Goal: Task Accomplishment & Management: Complete application form

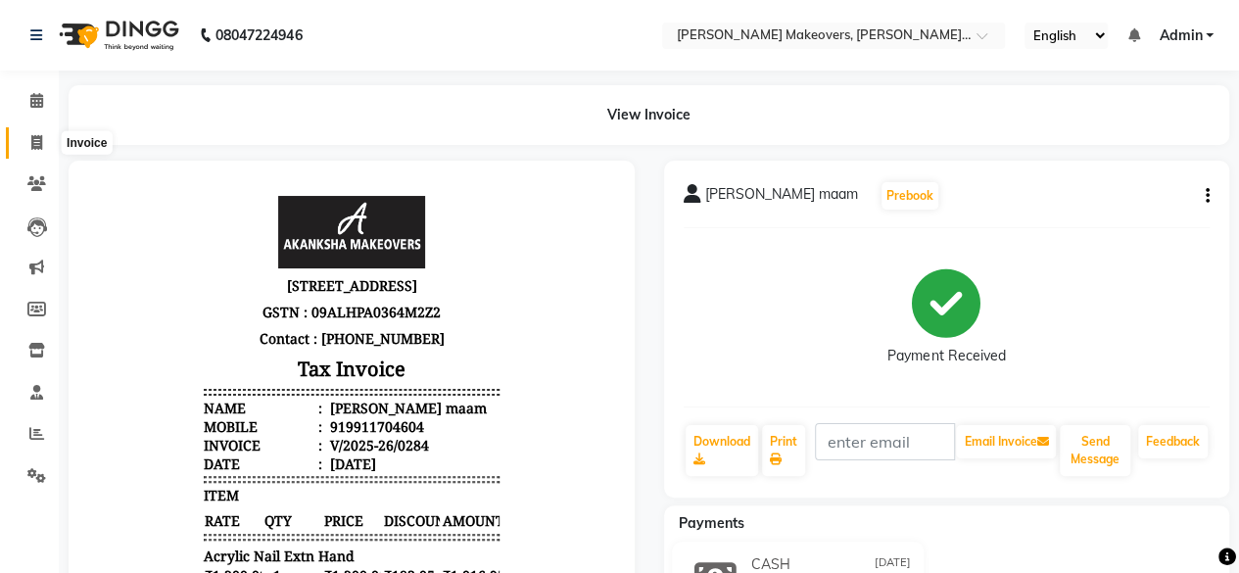
click at [35, 142] on icon at bounding box center [36, 142] width 11 height 15
select select "service"
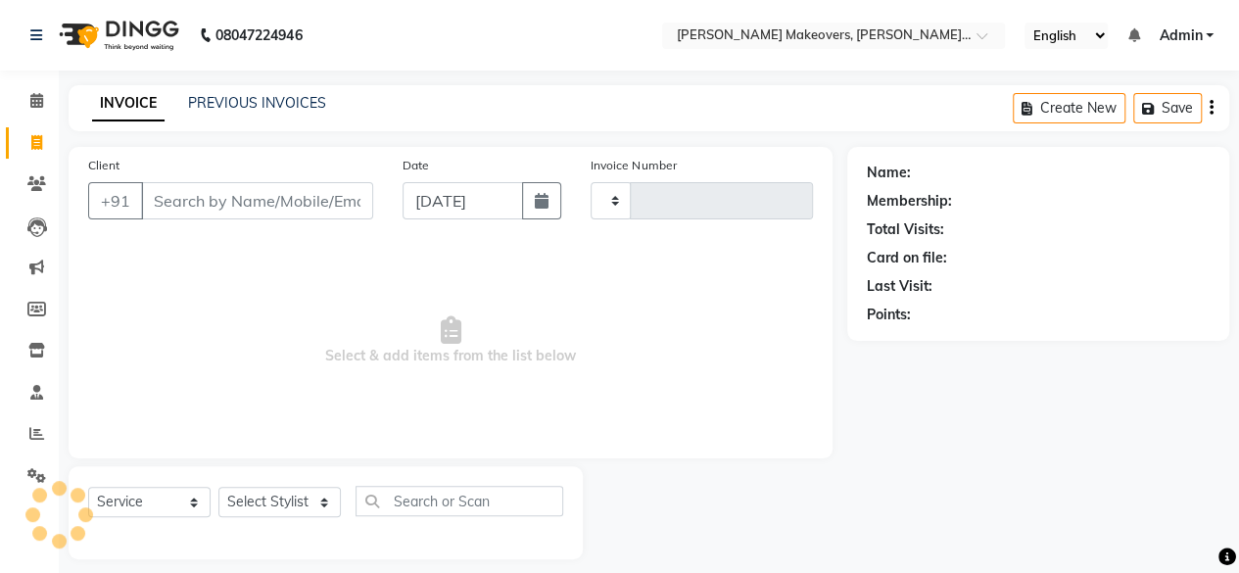
scroll to position [15, 0]
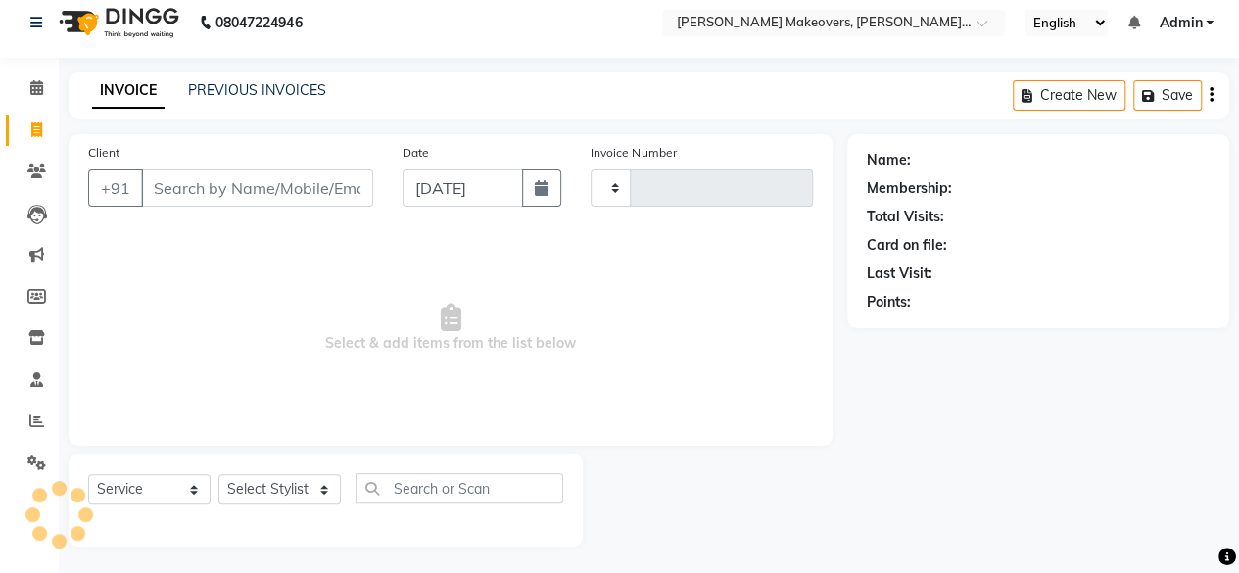
type input "0285"
select select "3533"
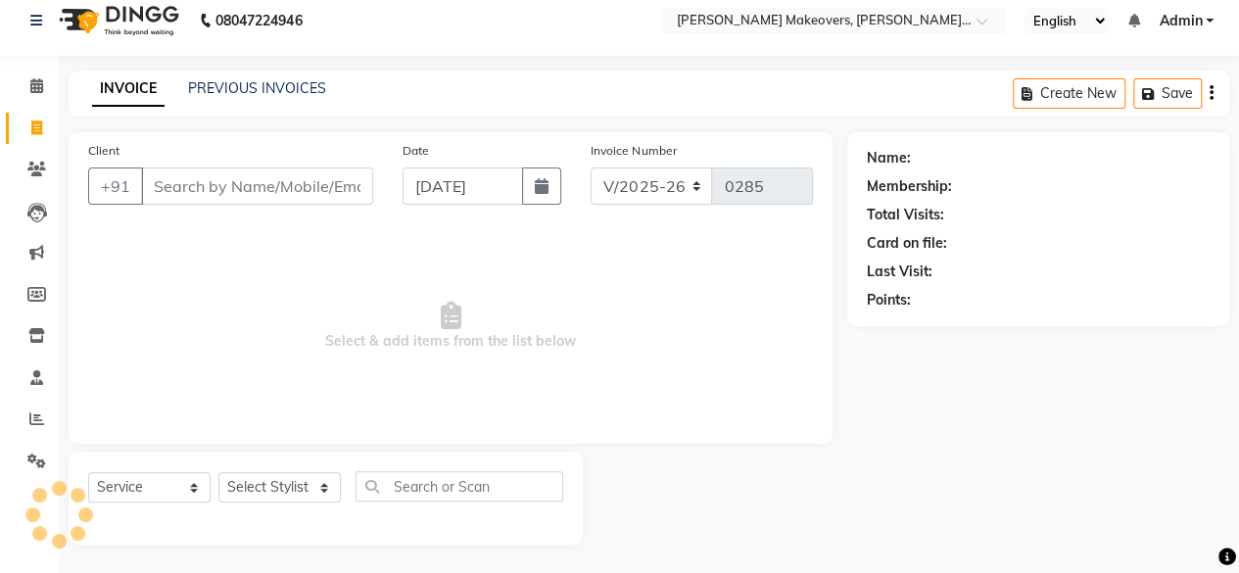
select select "P"
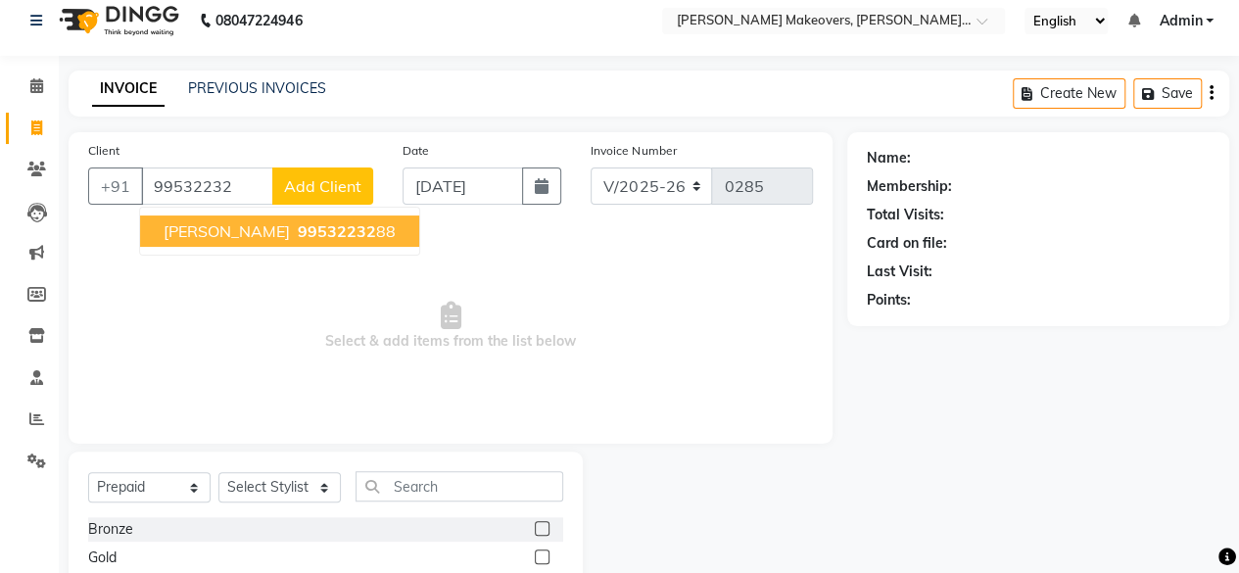
click at [212, 238] on span "[PERSON_NAME]" at bounding box center [227, 231] width 126 height 20
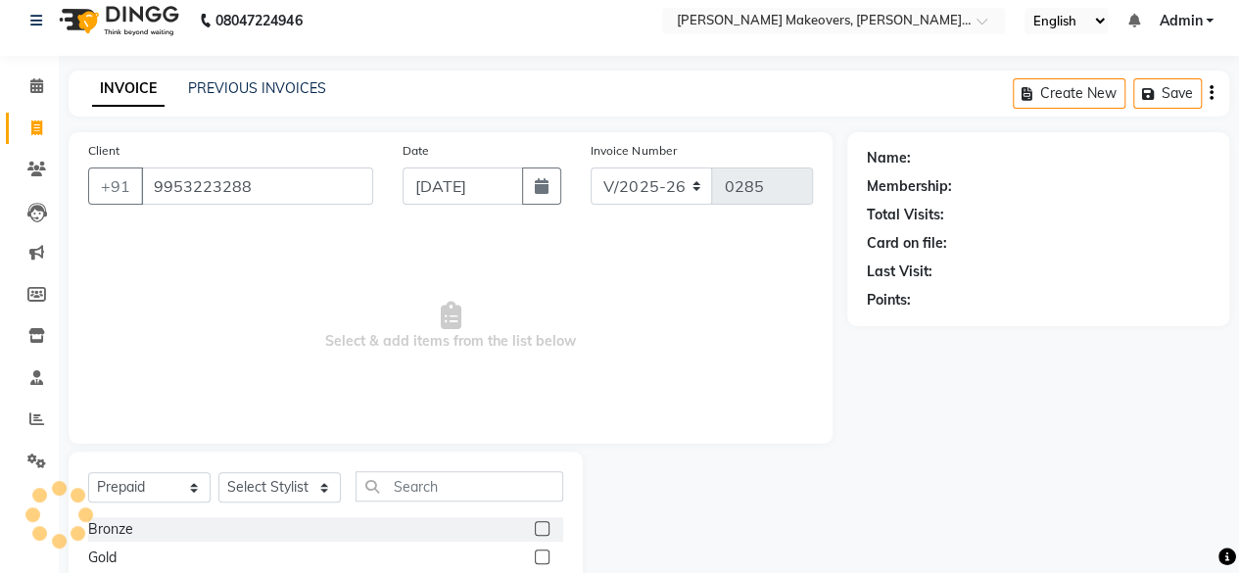
type input "9953223288"
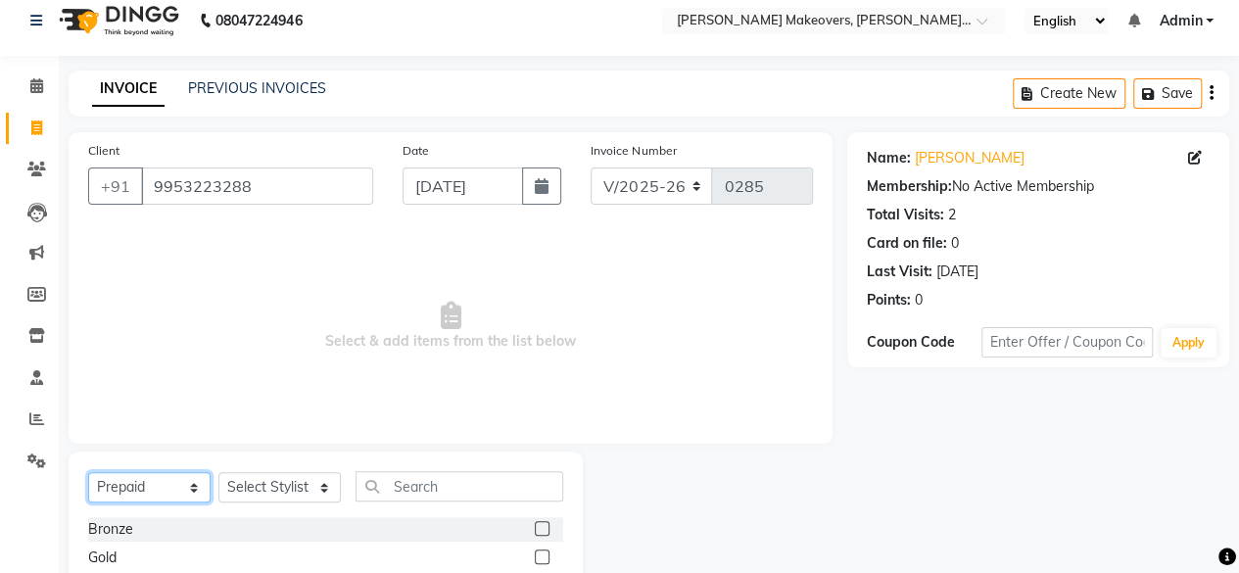
click at [151, 483] on select "Select Service Product Membership Package Voucher Prepaid Gift Card" at bounding box center [149, 487] width 122 height 30
select select "service"
click at [88, 472] on select "Select Service Product Membership Package Voucher Prepaid Gift Card" at bounding box center [149, 487] width 122 height 30
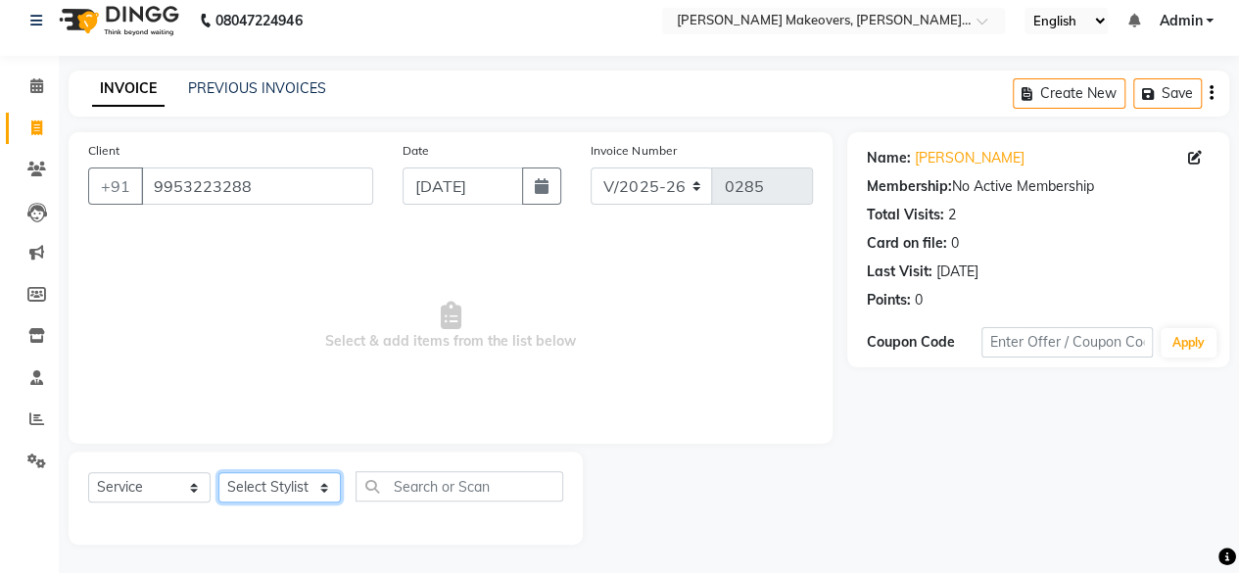
click at [282, 481] on select "Select Stylist [PERSON_NAME] makeovers Anuj CHINTU gaurav [PERSON_NAME] [PERSON…" at bounding box center [279, 487] width 122 height 30
select select "16852"
click at [218, 472] on select "Select Stylist [PERSON_NAME] makeovers Anuj CHINTU gaurav [PERSON_NAME] [PERSON…" at bounding box center [279, 487] width 122 height 30
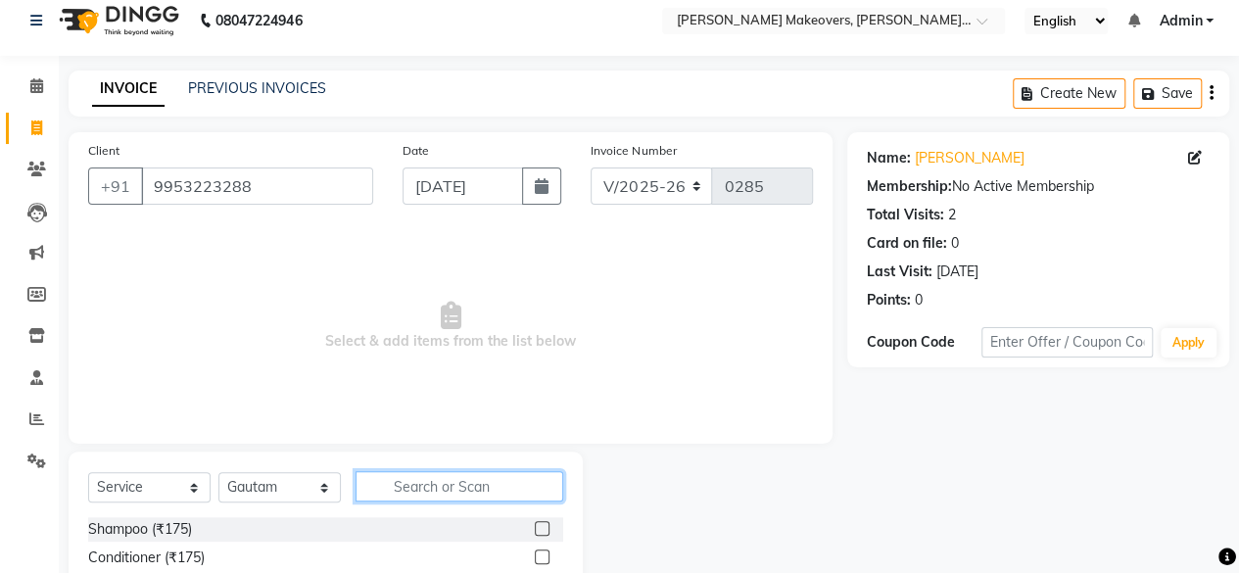
click at [411, 479] on input "text" at bounding box center [459, 486] width 208 height 30
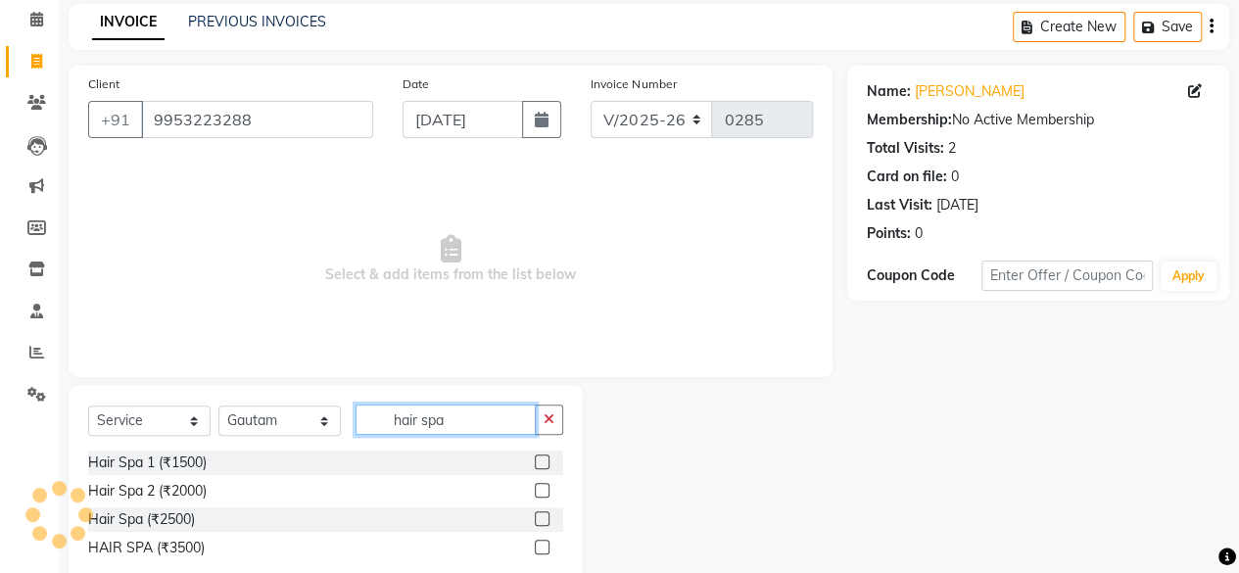
scroll to position [128, 0]
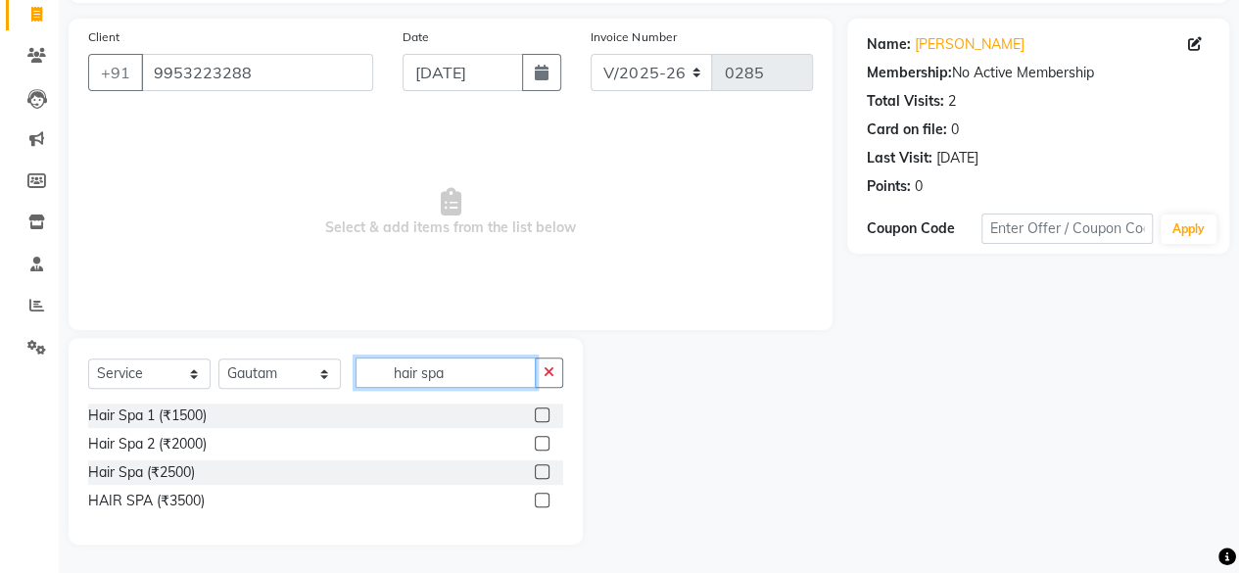
type input "hair spa"
click at [542, 500] on label at bounding box center [542, 500] width 15 height 15
click at [542, 500] on input "checkbox" at bounding box center [541, 500] width 13 height 13
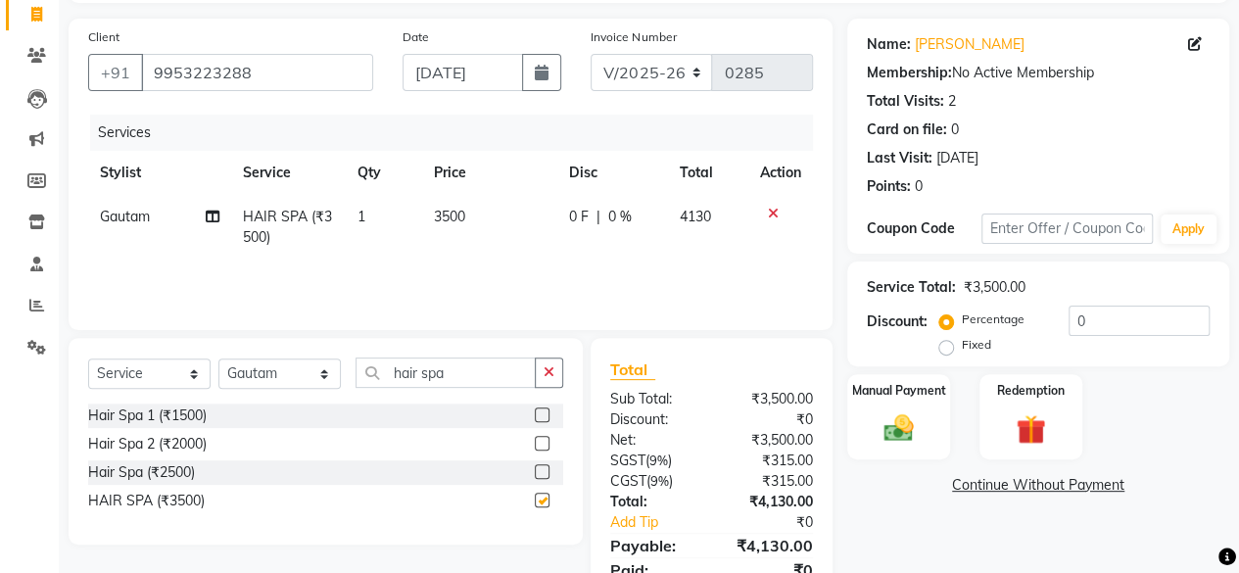
checkbox input "false"
click at [287, 374] on select "Select Stylist [PERSON_NAME] makeovers Anuj CHINTU gaurav [PERSON_NAME] [PERSON…" at bounding box center [279, 373] width 122 height 30
select select "59182"
click at [218, 358] on select "Select Stylist [PERSON_NAME] makeovers Anuj CHINTU gaurav [PERSON_NAME] [PERSON…" at bounding box center [279, 373] width 122 height 30
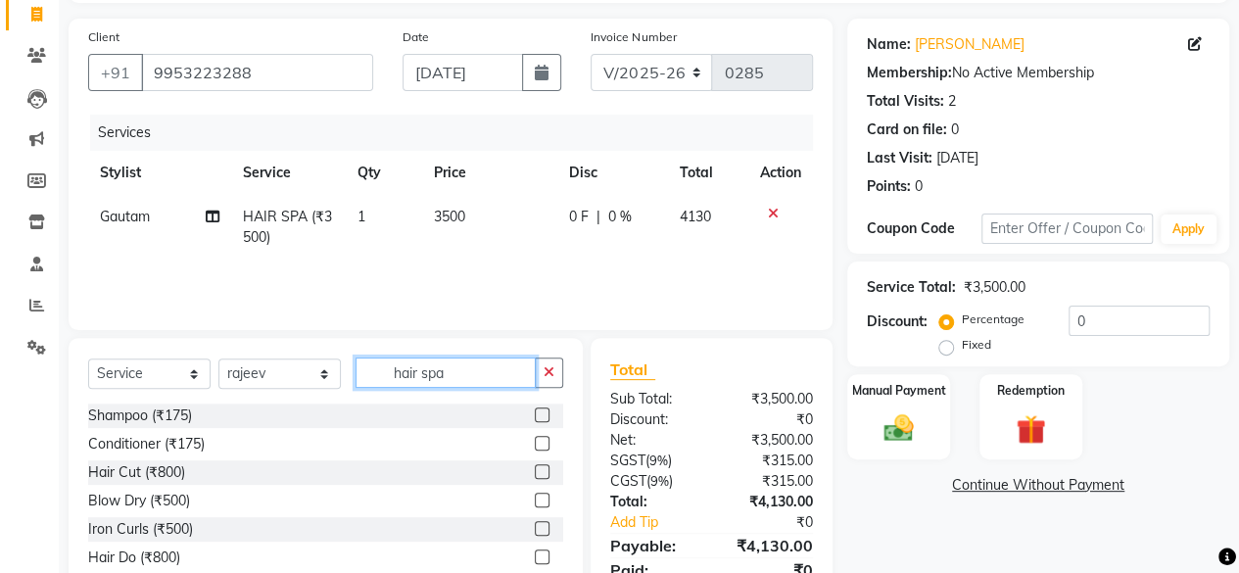
click at [466, 369] on input "hair spa" at bounding box center [445, 372] width 180 height 30
type input "h"
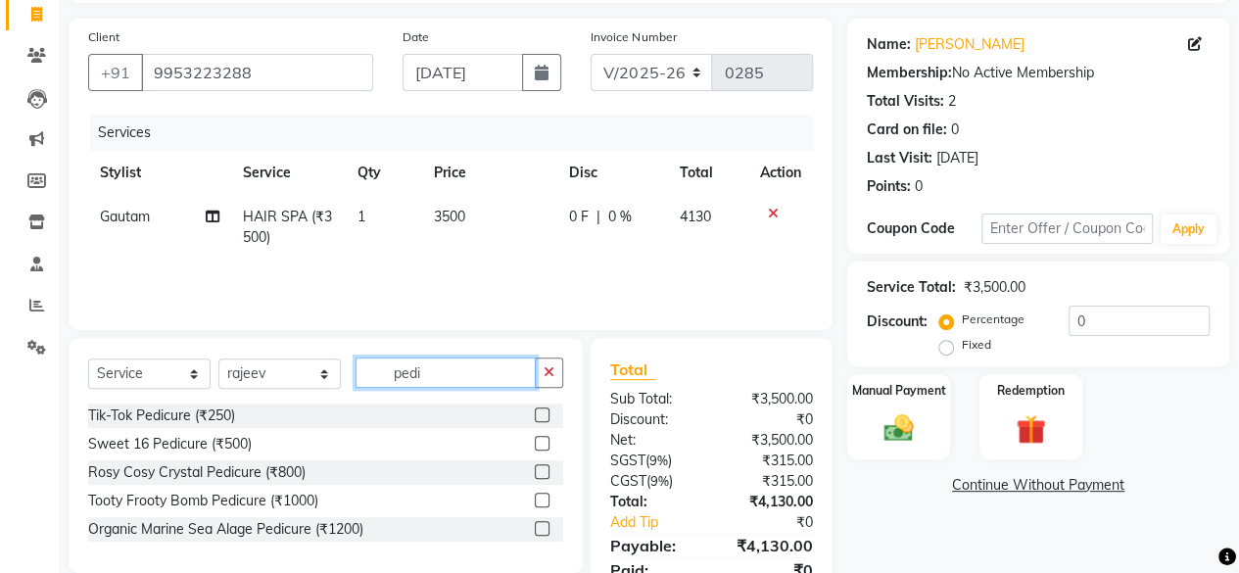
type input "pedi"
click at [542, 525] on label at bounding box center [542, 528] width 15 height 15
click at [542, 525] on input "checkbox" at bounding box center [541, 529] width 13 height 13
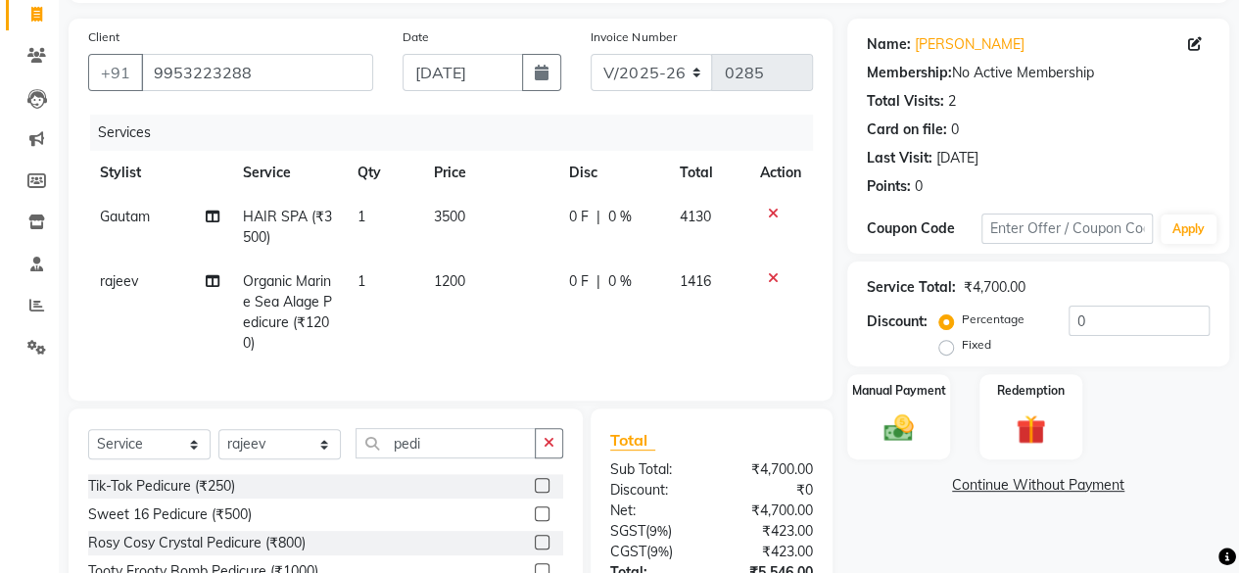
checkbox input "false"
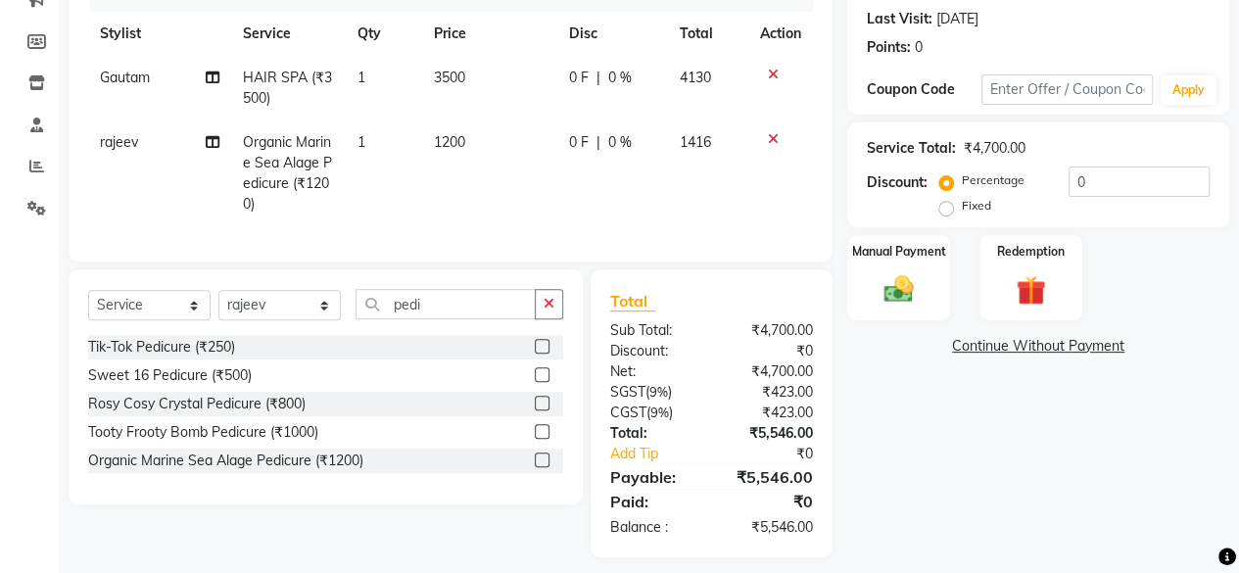
scroll to position [294, 0]
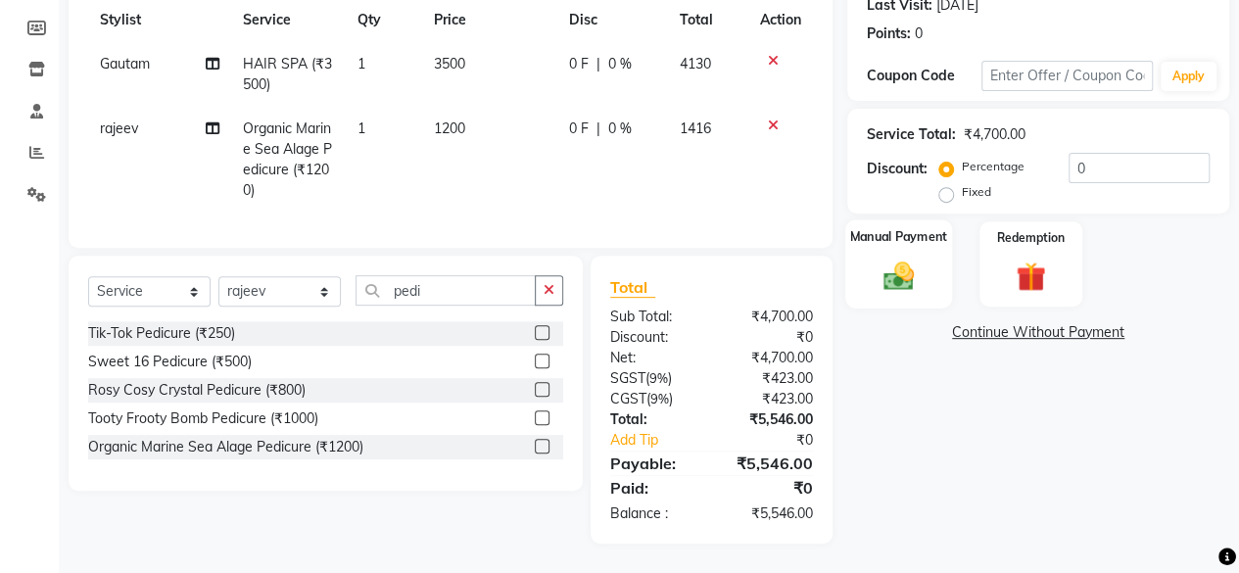
click at [911, 243] on div "Manual Payment" at bounding box center [898, 263] width 107 height 89
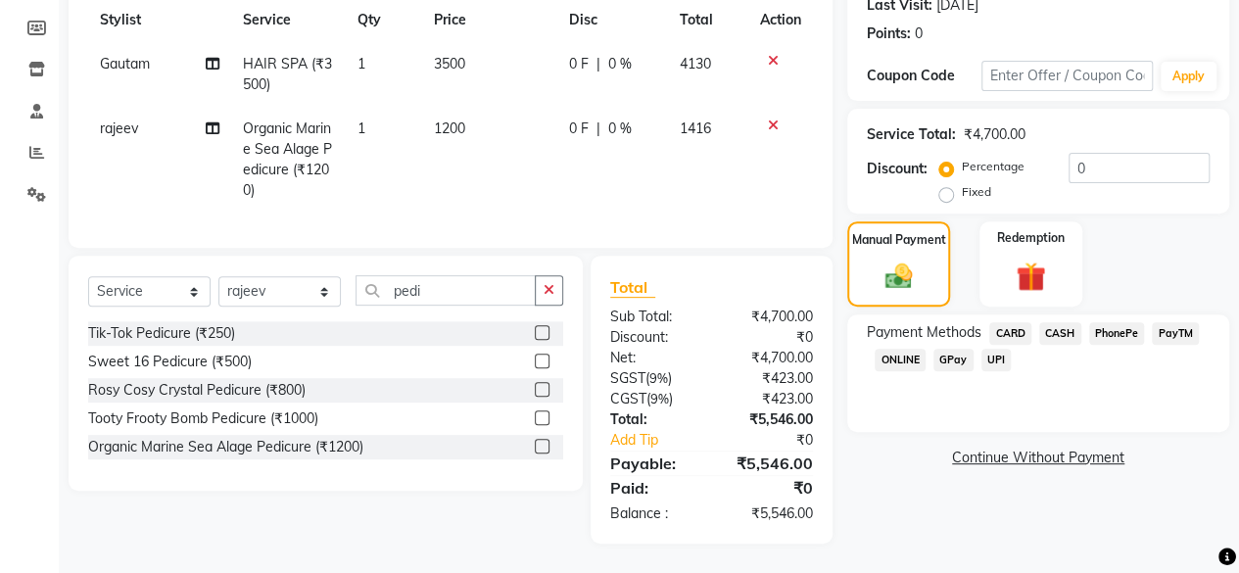
click at [1059, 322] on span "CASH" at bounding box center [1060, 333] width 42 height 23
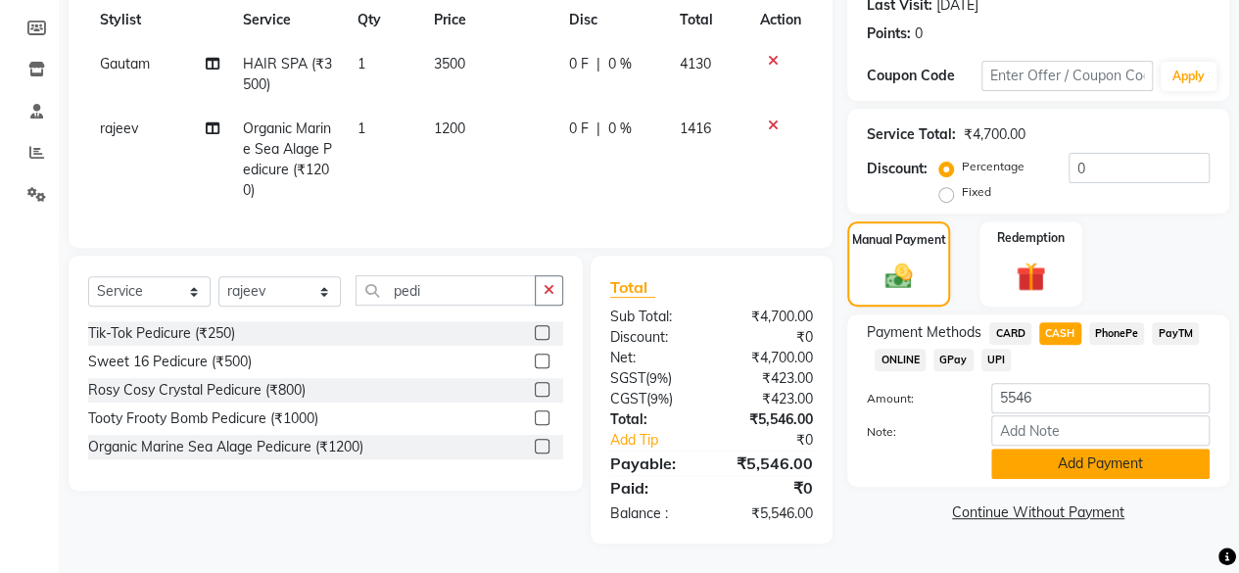
click at [1085, 450] on button "Add Payment" at bounding box center [1100, 463] width 218 height 30
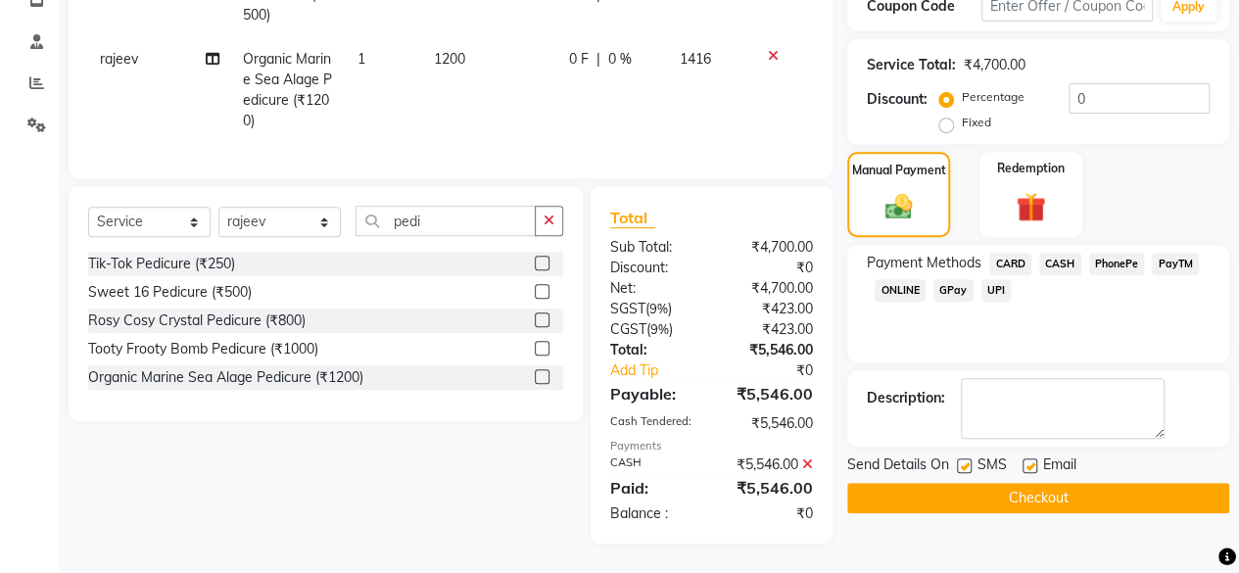
scroll to position [363, 0]
click at [1059, 483] on button "Checkout" at bounding box center [1038, 498] width 382 height 30
